Goal: Task Accomplishment & Management: Complete application form

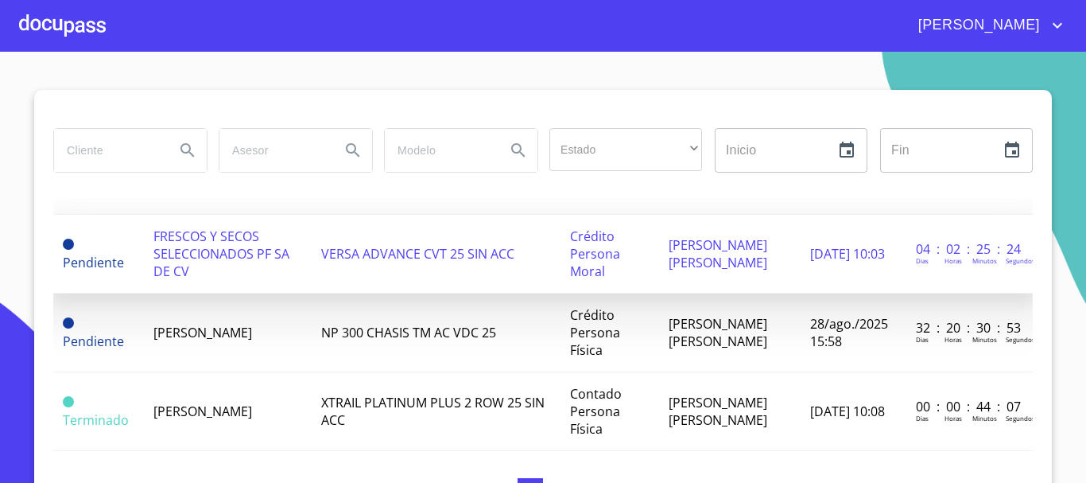
scroll to position [239, 0]
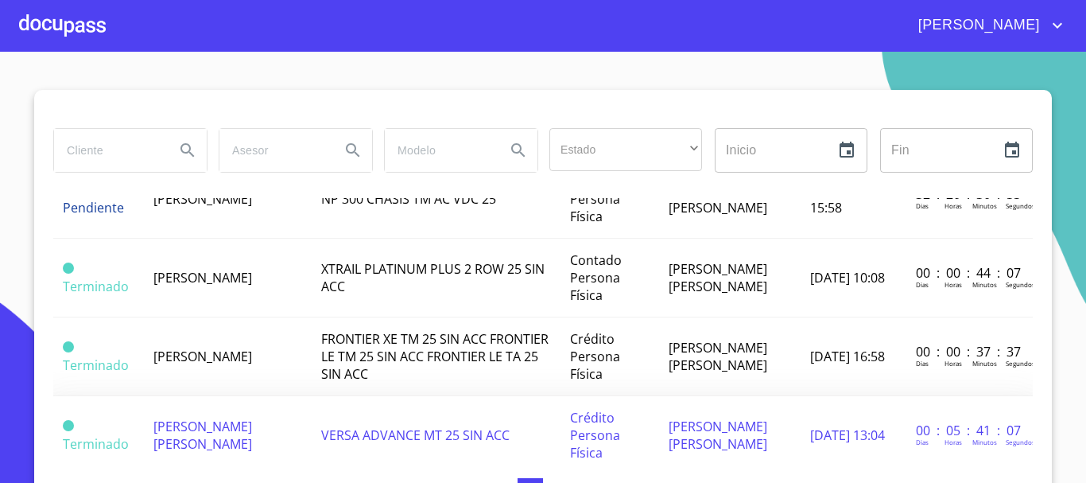
click at [220, 432] on span "[PERSON_NAME] [PERSON_NAME]" at bounding box center [202, 434] width 99 height 35
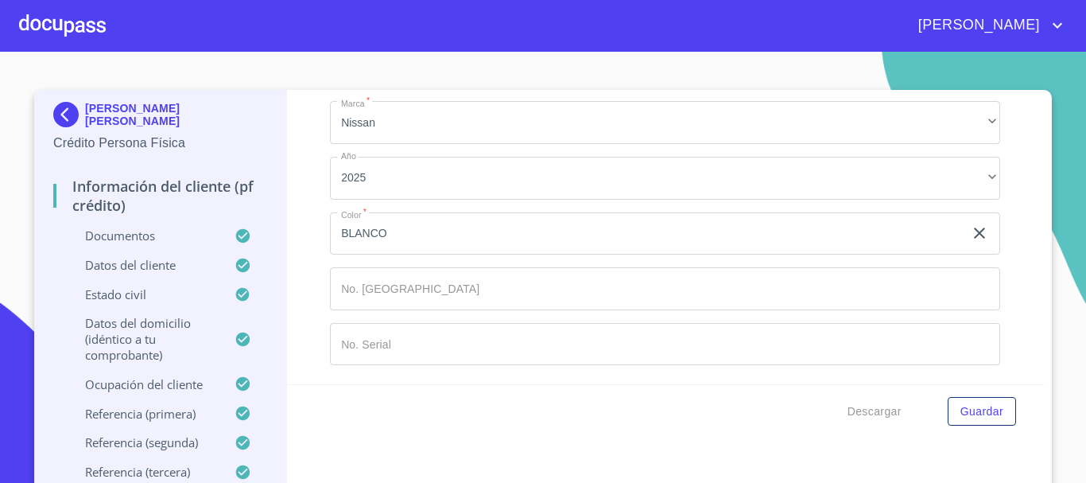
scroll to position [17, 0]
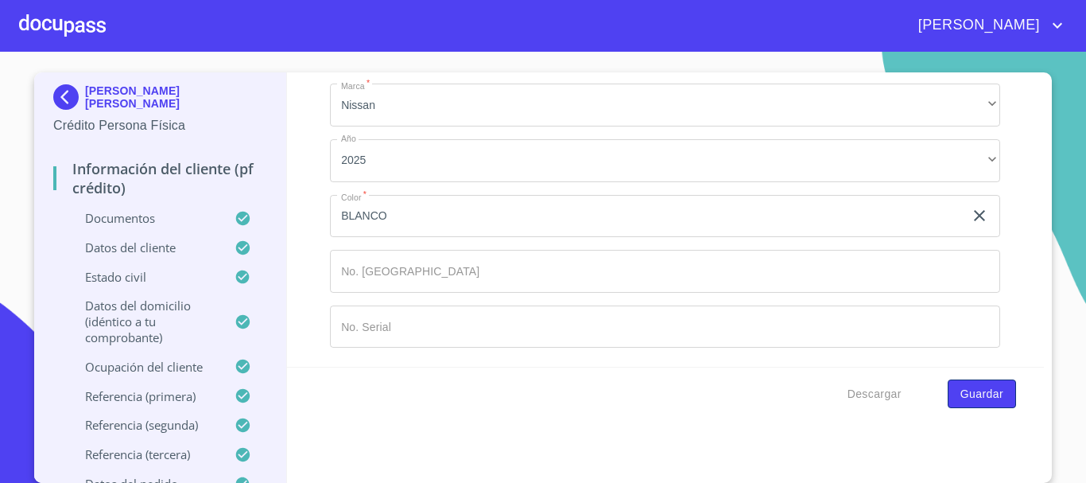
click at [988, 390] on span "Guardar" at bounding box center [982, 394] width 43 height 20
